Goal: Find specific page/section: Find specific page/section

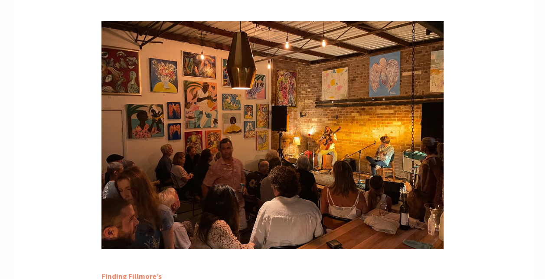
scroll to position [2719, 0]
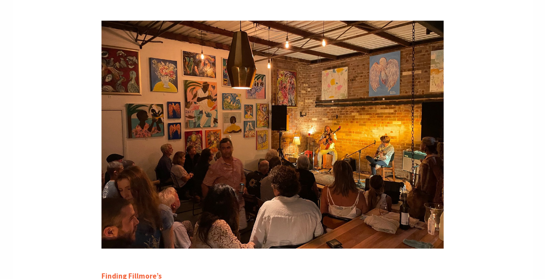
click at [110, 271] on b "Finding Fillmore’s" at bounding box center [131, 276] width 60 height 10
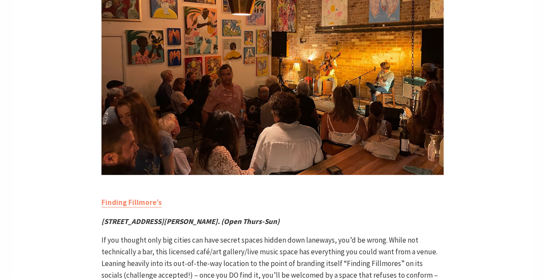
scroll to position [2792, 0]
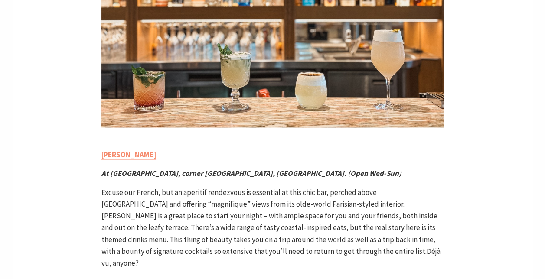
scroll to position [622, 0]
